Goal: Check status: Check status

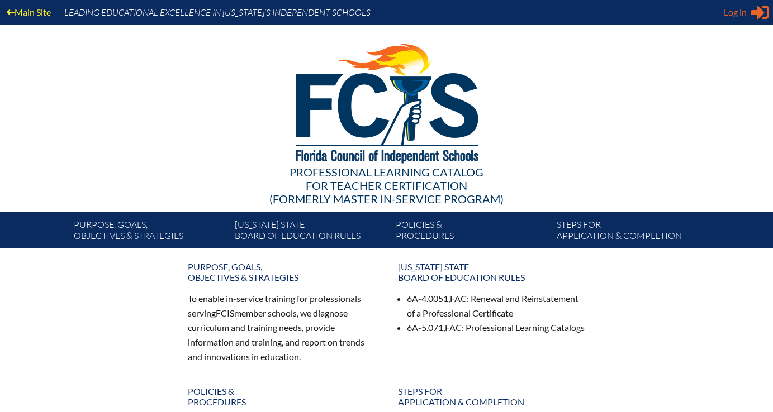
type input "[EMAIL_ADDRESS][DOMAIN_NAME]"
click at [737, 11] on span "Log in" at bounding box center [735, 12] width 23 height 13
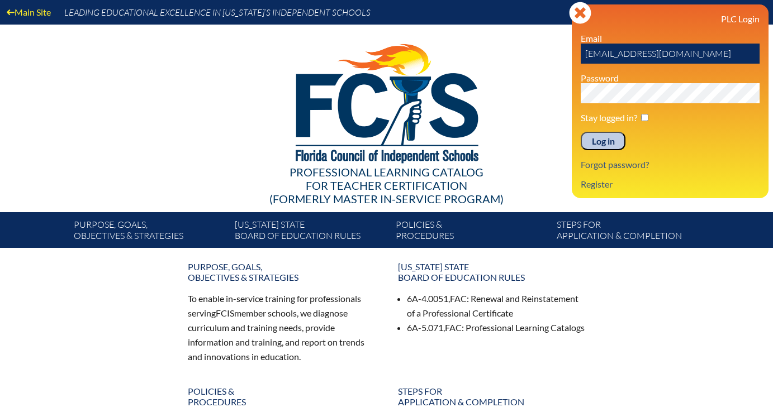
click at [598, 139] on input "Log in" at bounding box center [603, 141] width 45 height 19
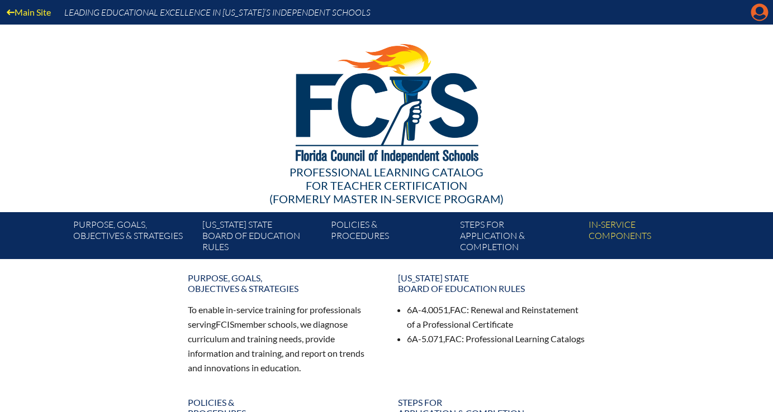
click at [756, 11] on icon "Manage account" at bounding box center [760, 12] width 18 height 18
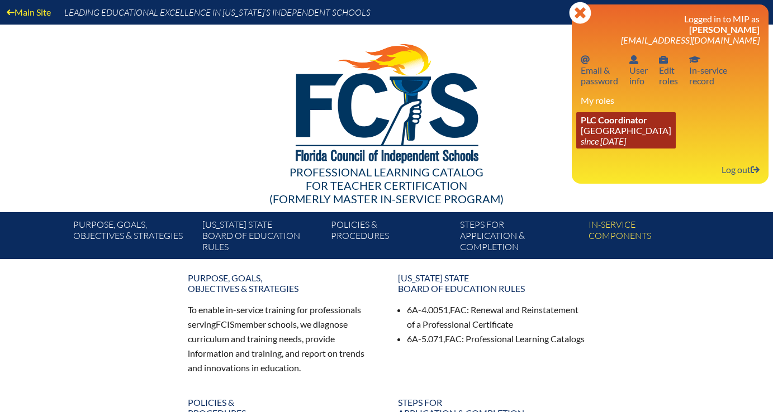
click at [589, 131] on link "PLC Coordinator Lake Highland Preparatory School since 2023 Aug 18" at bounding box center [625, 130] width 99 height 36
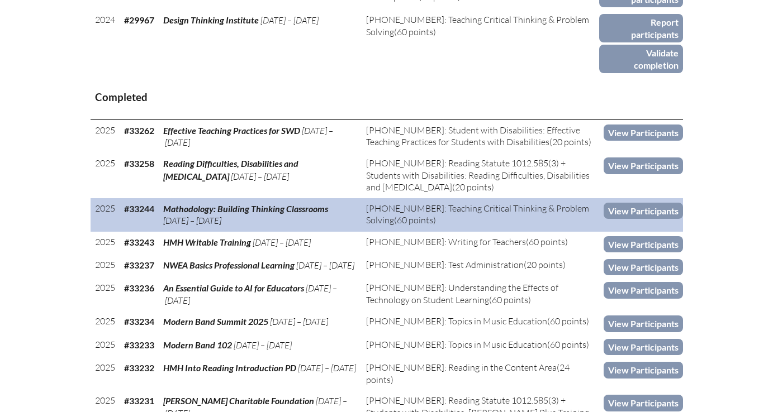
scroll to position [810, 0]
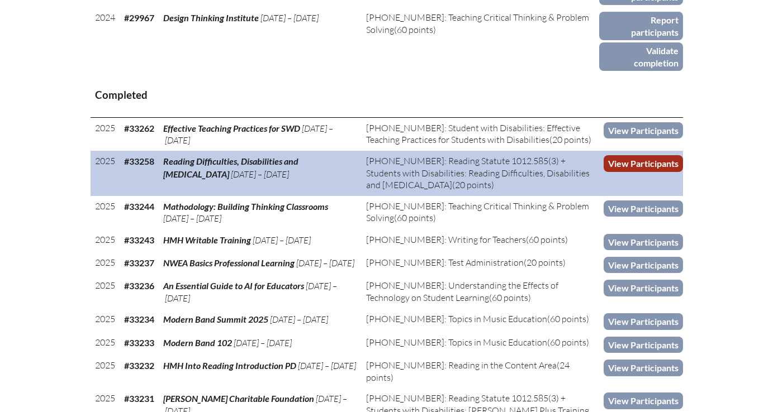
click at [623, 172] on link "View Participants" at bounding box center [643, 163] width 79 height 16
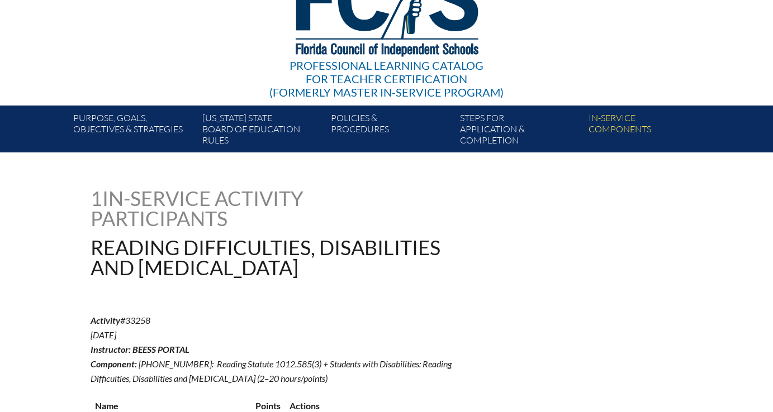
scroll to position [112, 0]
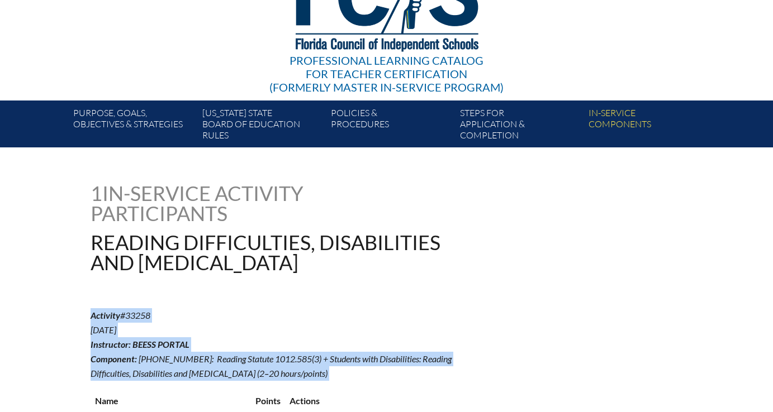
drag, startPoint x: 88, startPoint y: 317, endPoint x: 254, endPoint y: 380, distance: 176.9
click at [254, 380] on div "-68c857f8f3dd66.61363531 1 In-service Activity Participants Reading Difficultie…" at bounding box center [387, 303] width 628 height 241
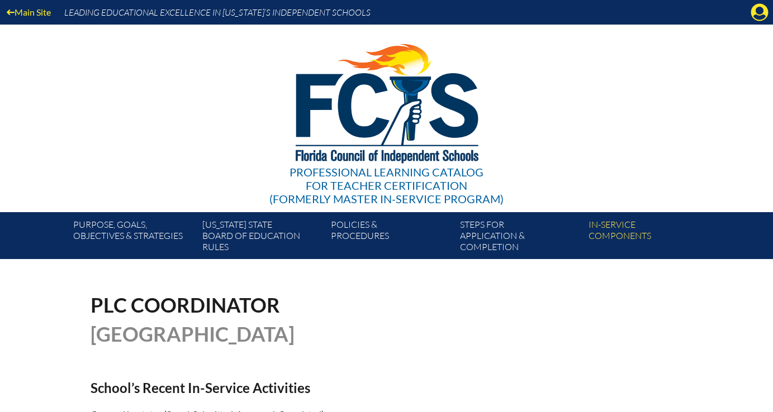
scroll to position [805, 0]
